Goal: Information Seeking & Learning: Find specific fact

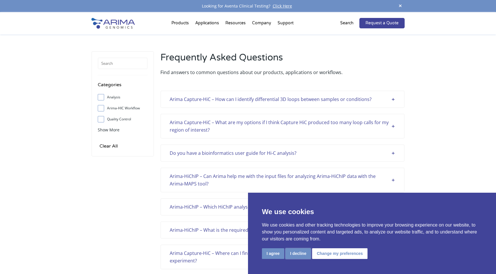
click at [298, 252] on button "I decline" at bounding box center [298, 254] width 26 height 11
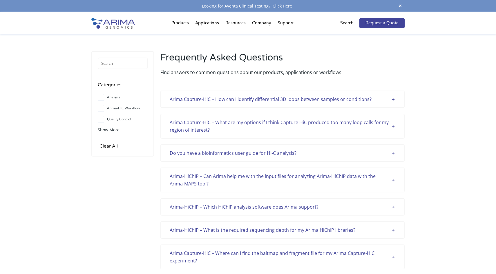
scroll to position [1375, 0]
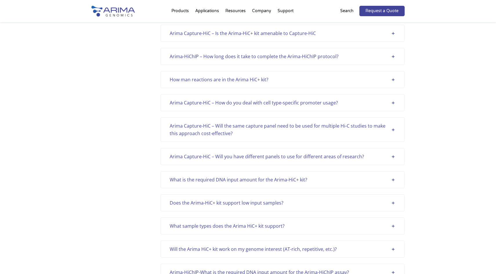
click at [282, 183] on div "What is the required DNA input amount for the Arima-HiC+ kit?" at bounding box center [282, 180] width 225 height 8
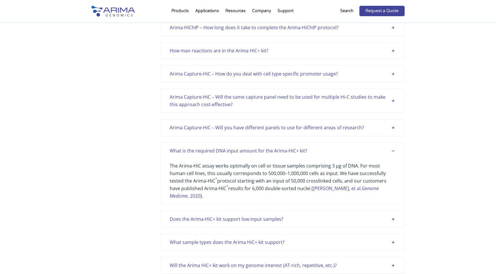
scroll to position [1406, 0]
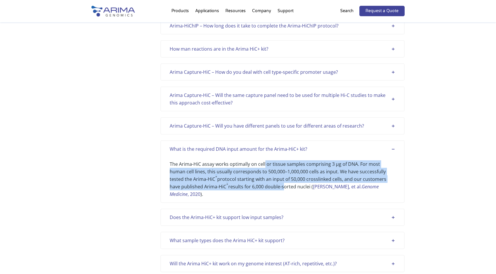
drag, startPoint x: 263, startPoint y: 164, endPoint x: 247, endPoint y: 187, distance: 28.3
click at [247, 187] on div "The Arima-HiC assay works optimally on cell or tissue samples comprising 3 µg o…" at bounding box center [282, 175] width 225 height 45
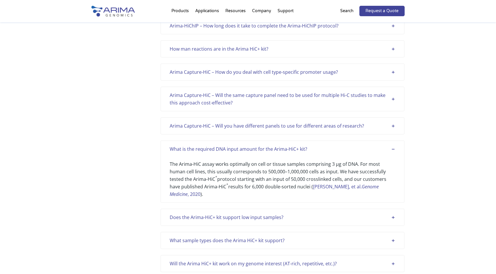
click at [255, 186] on div "The Arima-HiC assay works optimally on cell or tissue samples comprising 3 µg o…" at bounding box center [282, 175] width 225 height 45
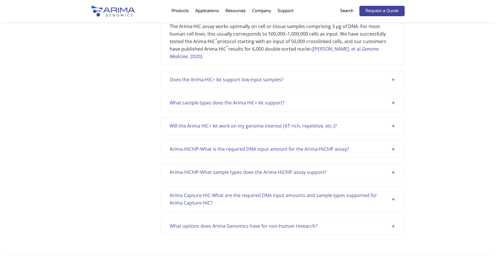
scroll to position [1546, 0]
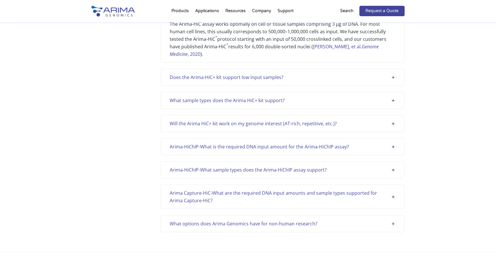
click at [254, 74] on div "Does the Arima-HiC+ kit support low input samples?" at bounding box center [282, 78] width 225 height 8
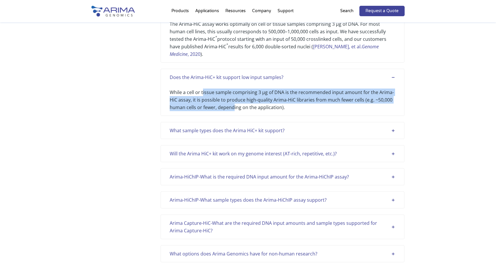
drag, startPoint x: 202, startPoint y: 86, endPoint x: 232, endPoint y: 99, distance: 33.2
click at [232, 99] on div "While a cell or tissue sample comprising 3 µg of DNA is the recommended input a…" at bounding box center [282, 96] width 225 height 30
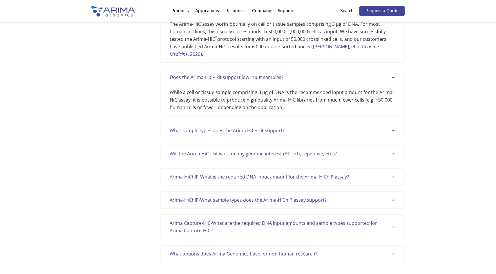
click at [230, 127] on div "What sample types does the Arima HiC+ kit support?" at bounding box center [282, 131] width 225 height 8
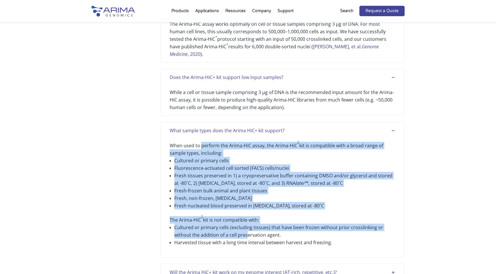
drag, startPoint x: 201, startPoint y: 137, endPoint x: 246, endPoint y: 229, distance: 101.7
click at [246, 229] on div "When used to perform the Arima-HiC assay, the Arima-HiC + kit is compatible wit…" at bounding box center [282, 193] width 225 height 119
click at [246, 229] on li "Cultured or primary cells (excluding tissues) that have been frozen without pri…" at bounding box center [284, 231] width 221 height 15
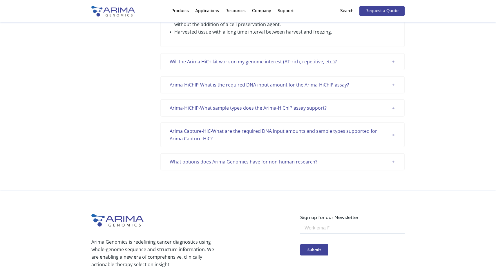
scroll to position [1755, 0]
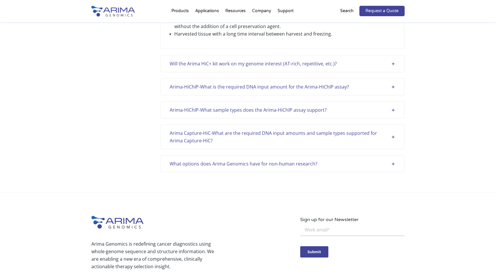
click at [239, 160] on div "What options does Arima Genomics have for non-human research?" at bounding box center [282, 164] width 225 height 8
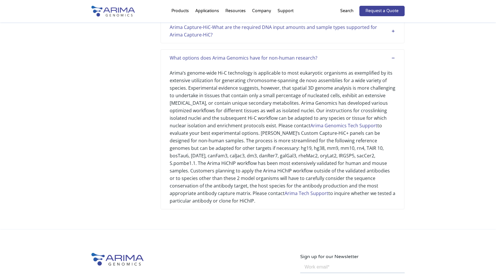
scroll to position [1868, 0]
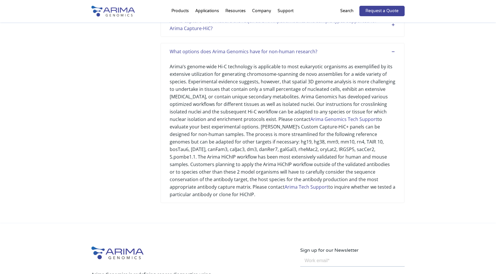
click at [325, 116] on link "Arima Genomics Tech Support" at bounding box center [343, 119] width 67 height 6
